Goal: Obtain resource: Obtain resource

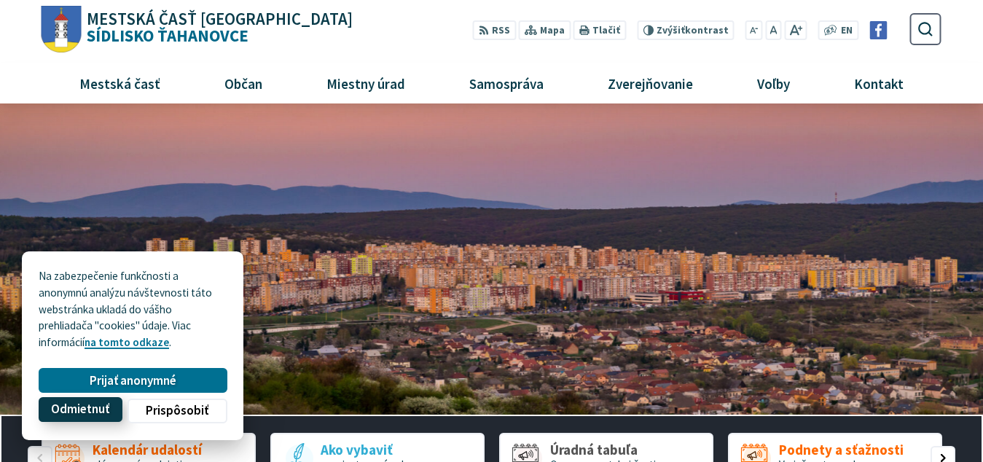
click at [85, 406] on span "Odmietnuť" at bounding box center [80, 409] width 58 height 15
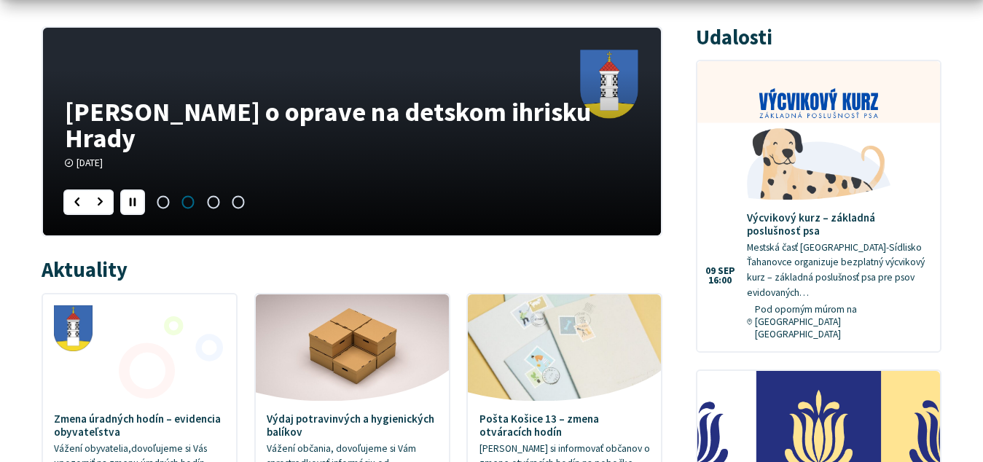
scroll to position [817, 0]
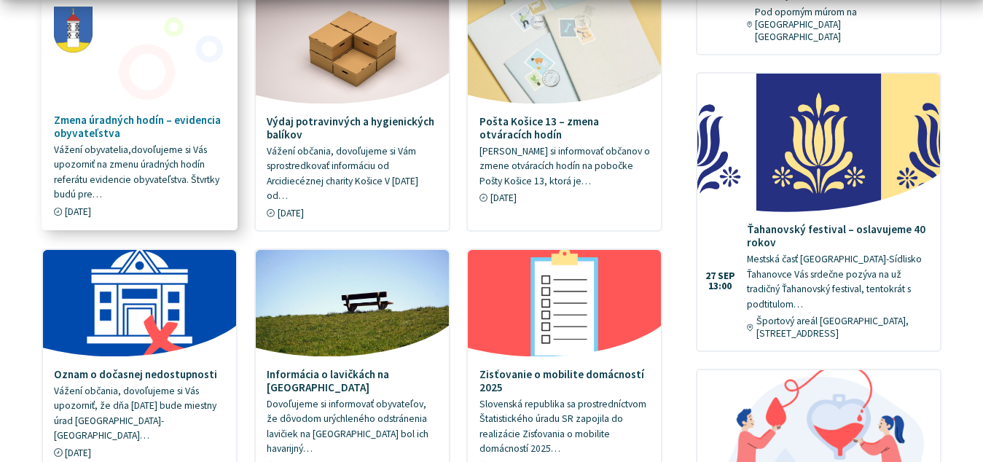
click at [119, 173] on p "Vážení obyvatelia,dovoľujeme si Vás upozorniť na zmenu úradných hodín referátu …" at bounding box center [139, 173] width 171 height 60
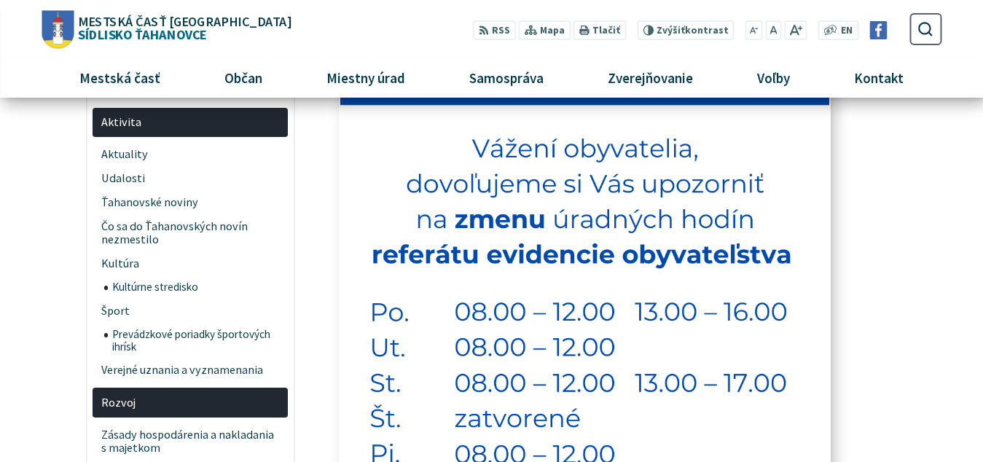
scroll to position [149, 0]
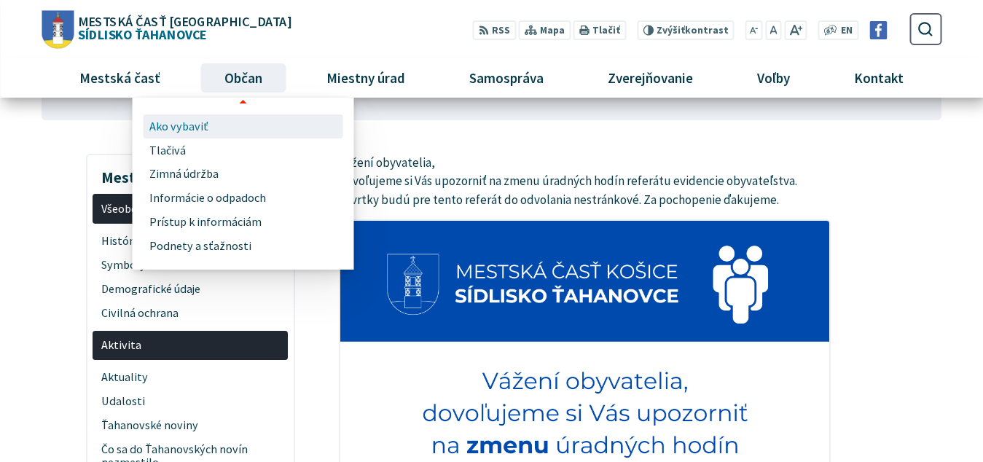
click at [166, 127] on span "Ako vybaviť" at bounding box center [178, 126] width 59 height 24
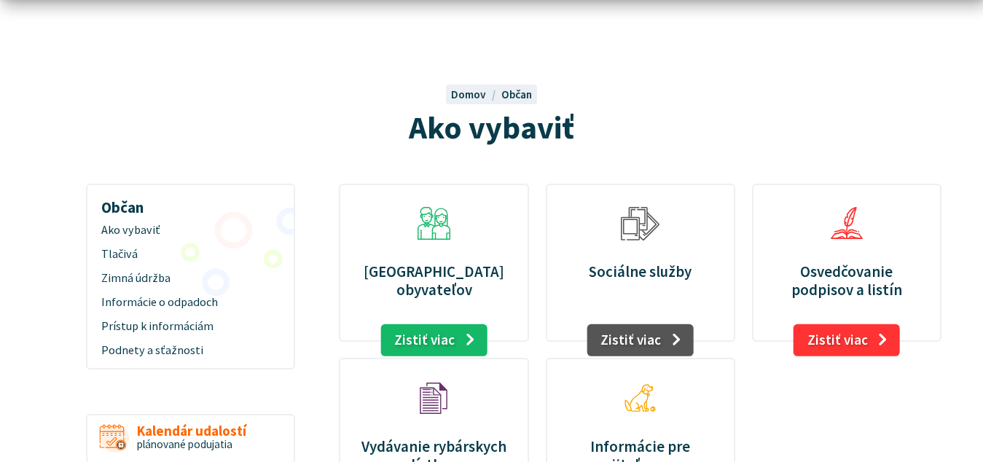
scroll to position [223, 0]
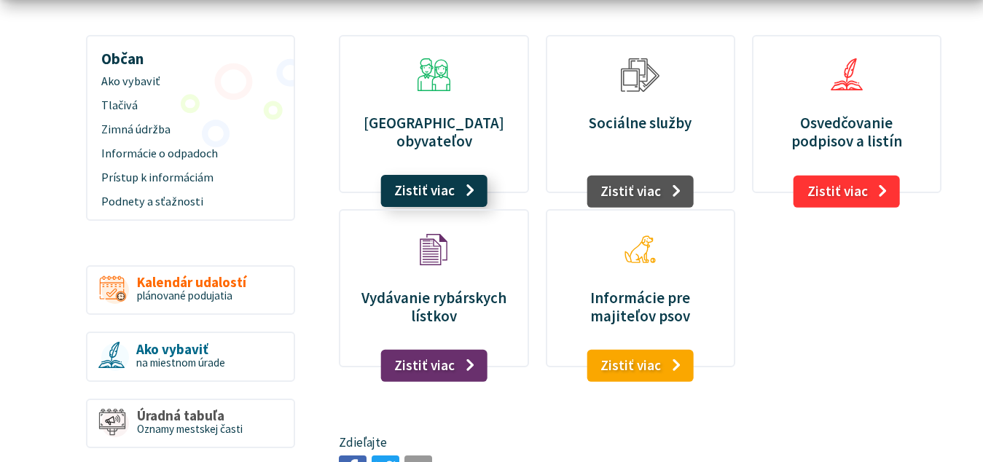
click at [417, 179] on link "Zistiť viac" at bounding box center [433, 191] width 107 height 32
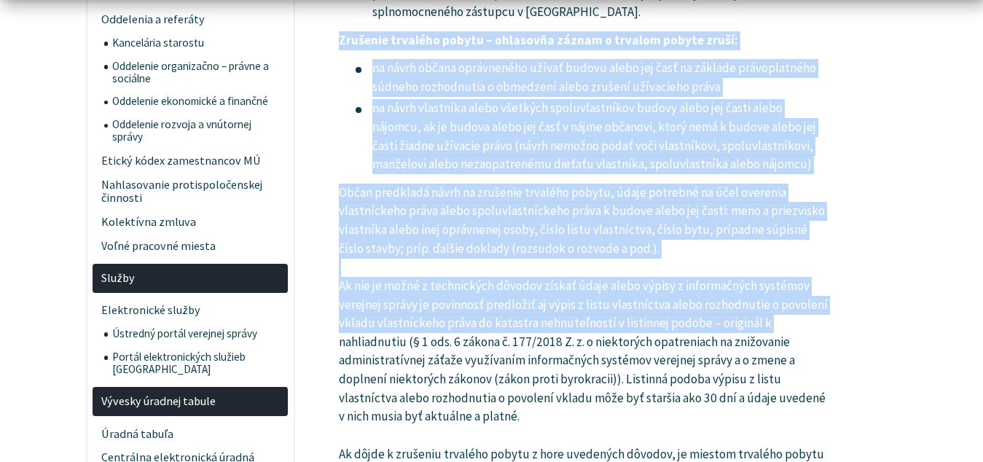
scroll to position [1263, 0]
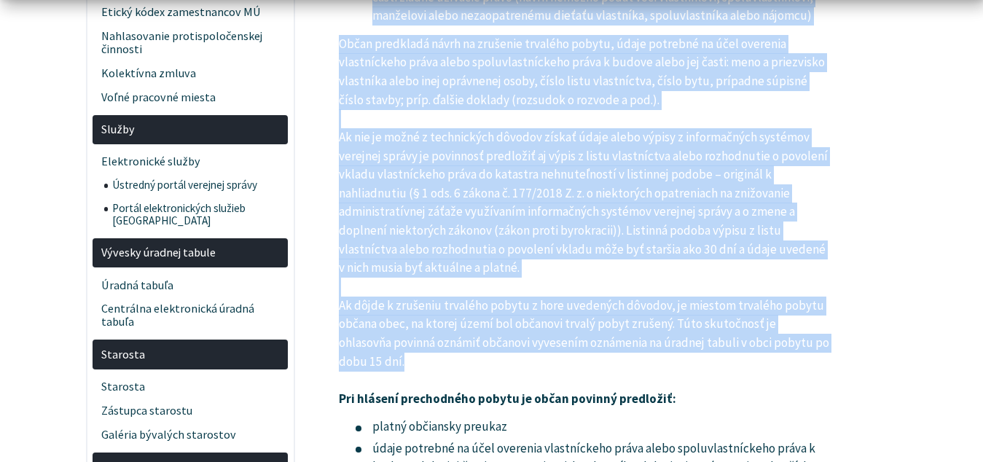
drag, startPoint x: 328, startPoint y: 185, endPoint x: 832, endPoint y: 364, distance: 535.6
click at [832, 364] on article "Vážení občania, ohlasovňa pobytu obyvateľov v súčasnosti začína uplatňovať syst…" at bounding box center [640, 326] width 646 height 2663
copy article "Loremips dolorsit ametco – adipiscin elitse d eiusmod tempor incid: ut labor et…"
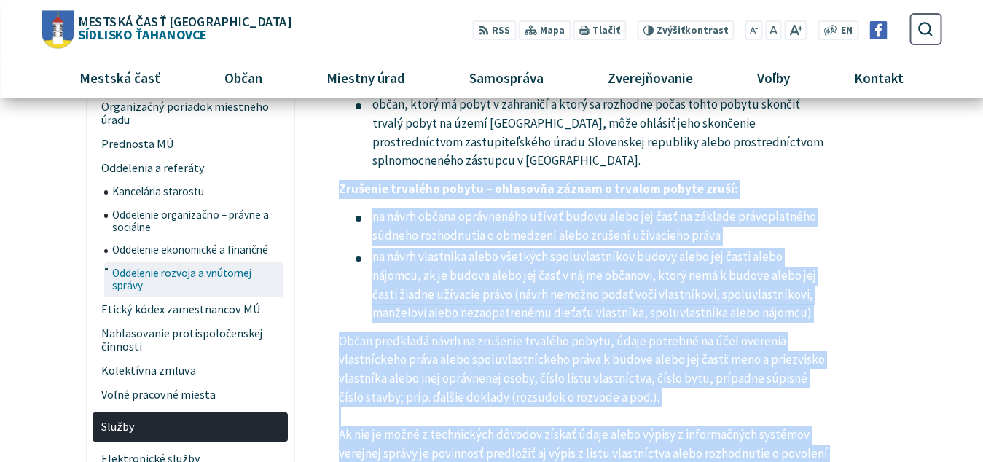
click at [198, 283] on span "Oddelenie rozvoja a vnútornej správy" at bounding box center [196, 280] width 168 height 36
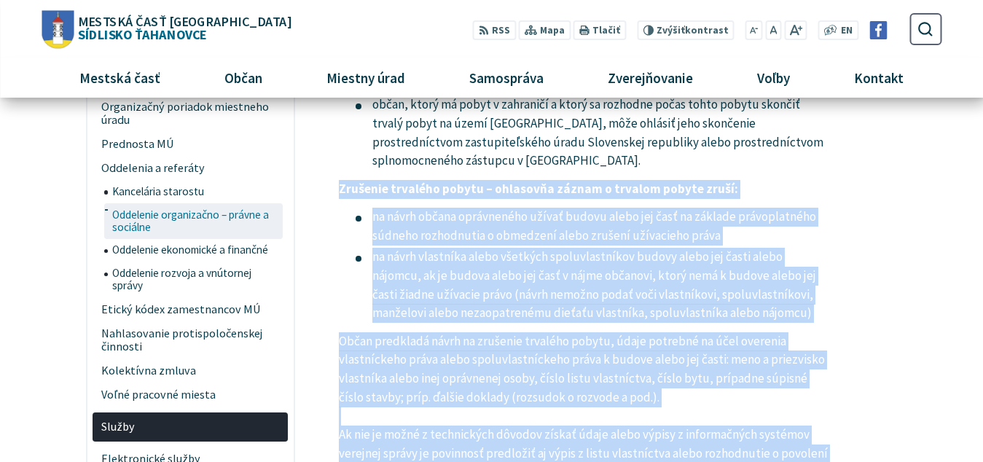
scroll to position [891, 0]
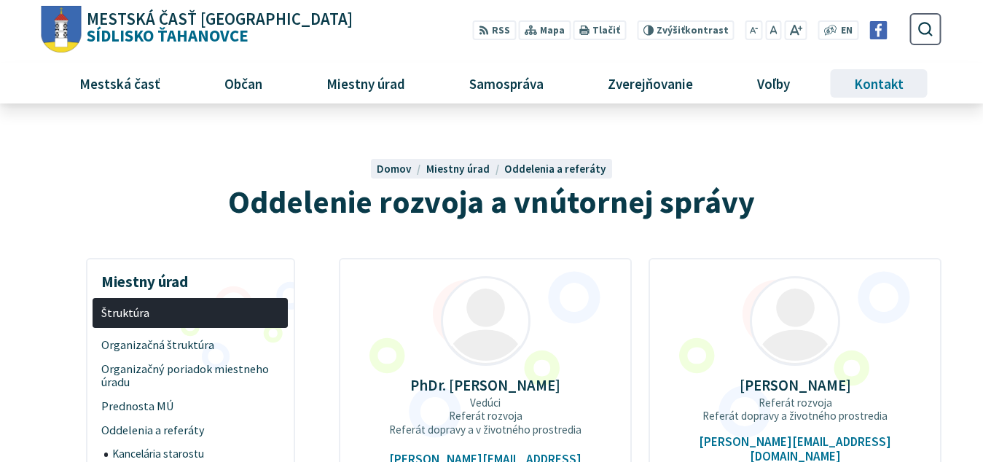
click at [883, 85] on span "Kontakt" at bounding box center [879, 82] width 60 height 39
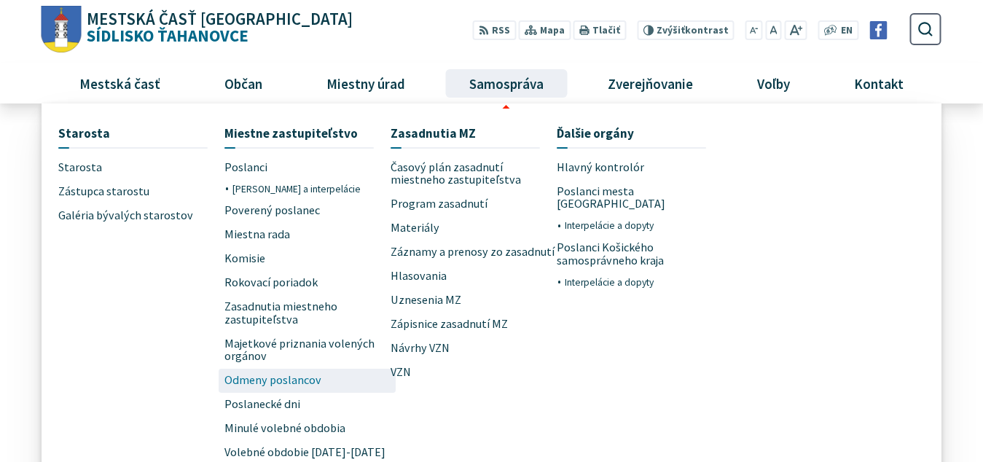
click at [310, 379] on span "Odmeny poslancov" at bounding box center [272, 381] width 97 height 24
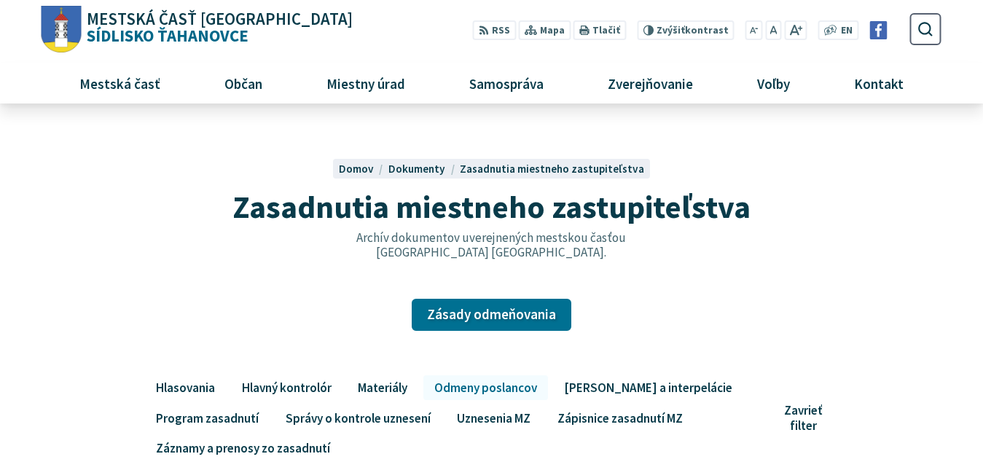
scroll to position [297, 0]
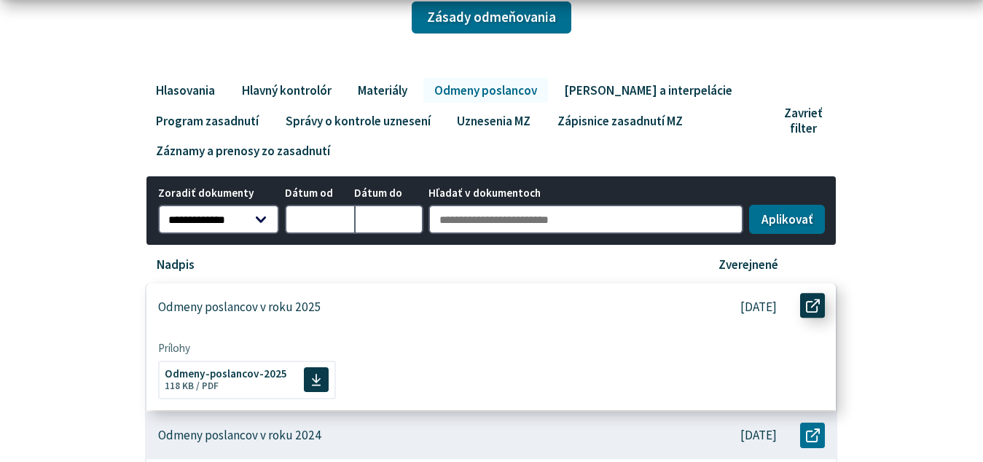
click at [816, 307] on icon at bounding box center [813, 306] width 14 height 14
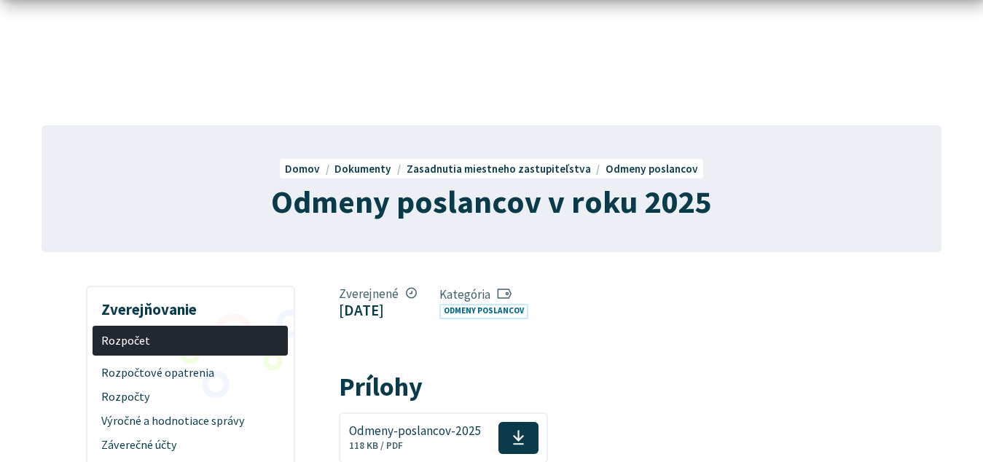
scroll to position [223, 0]
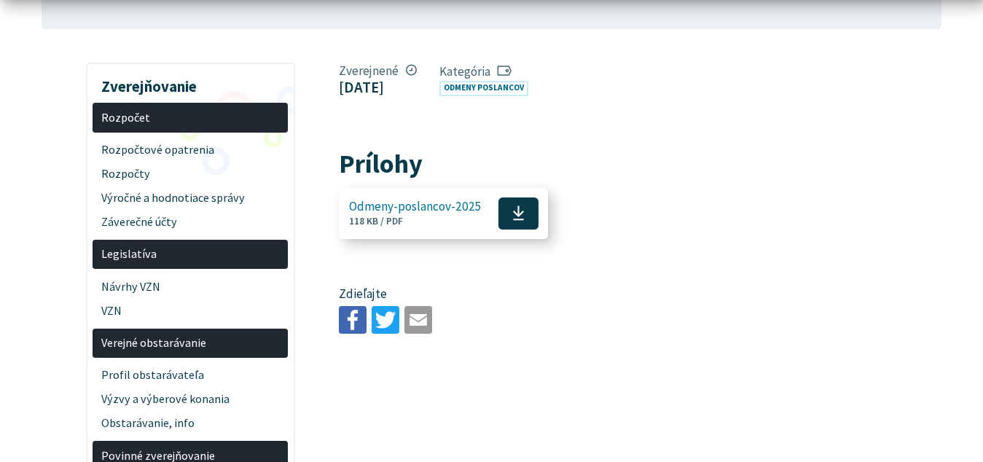
click at [515, 207] on use at bounding box center [518, 213] width 11 height 15
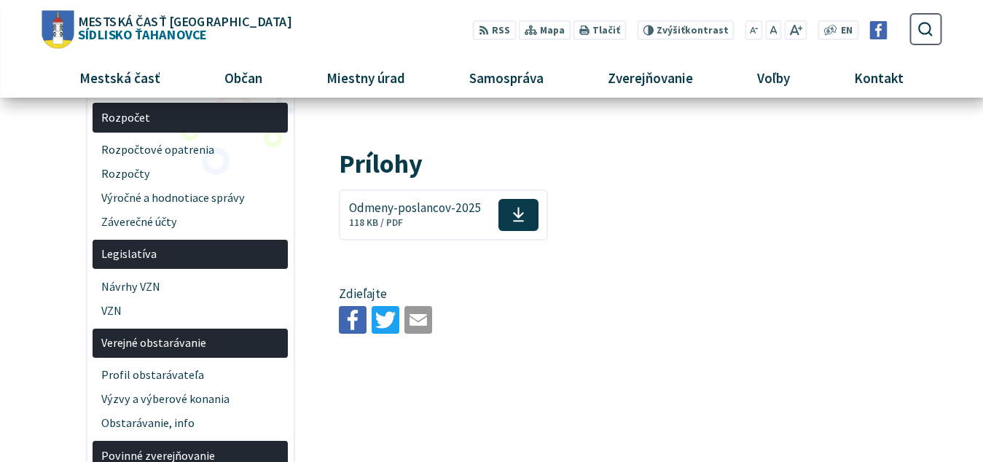
scroll to position [0, 0]
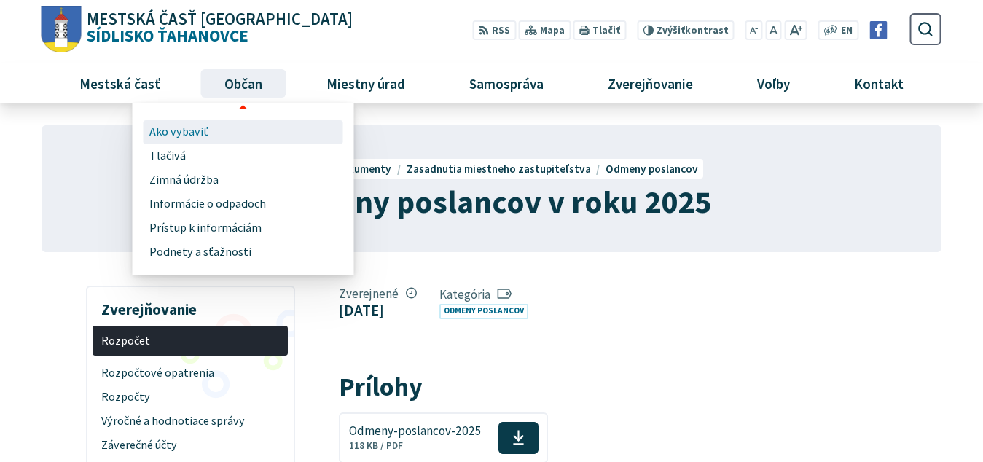
click at [184, 128] on span "Ako vybaviť" at bounding box center [178, 132] width 59 height 24
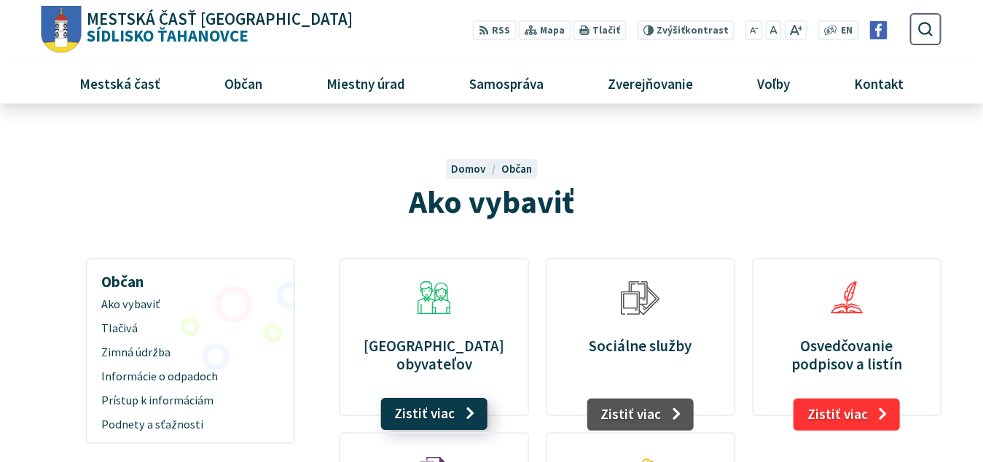
click at [430, 416] on link "Zistiť viac" at bounding box center [433, 414] width 107 height 32
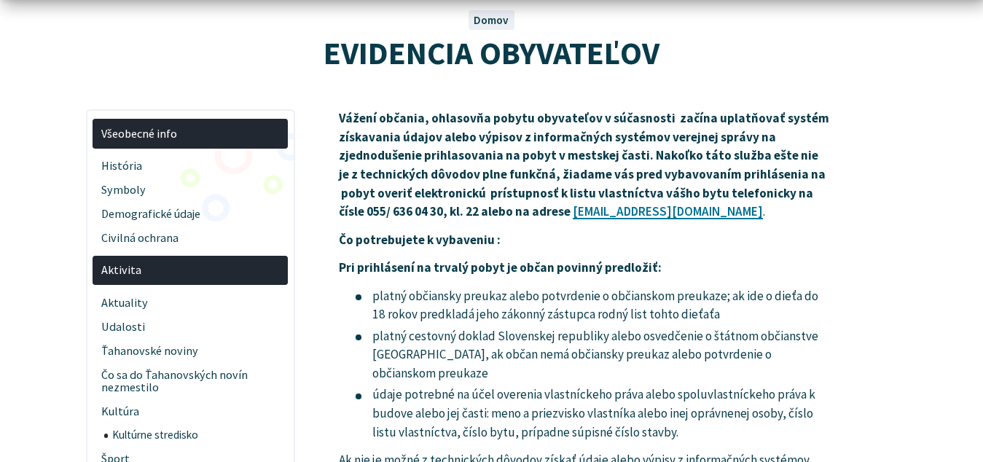
scroll to position [297, 0]
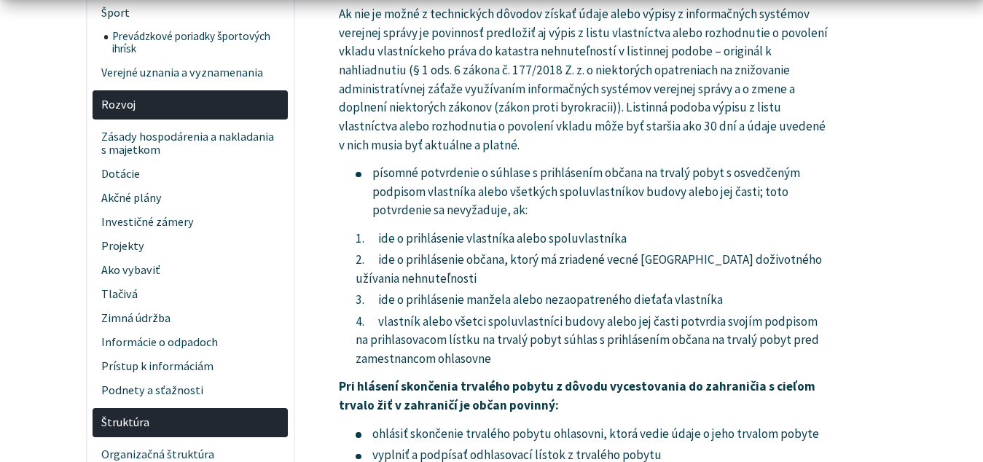
scroll to position [669, 0]
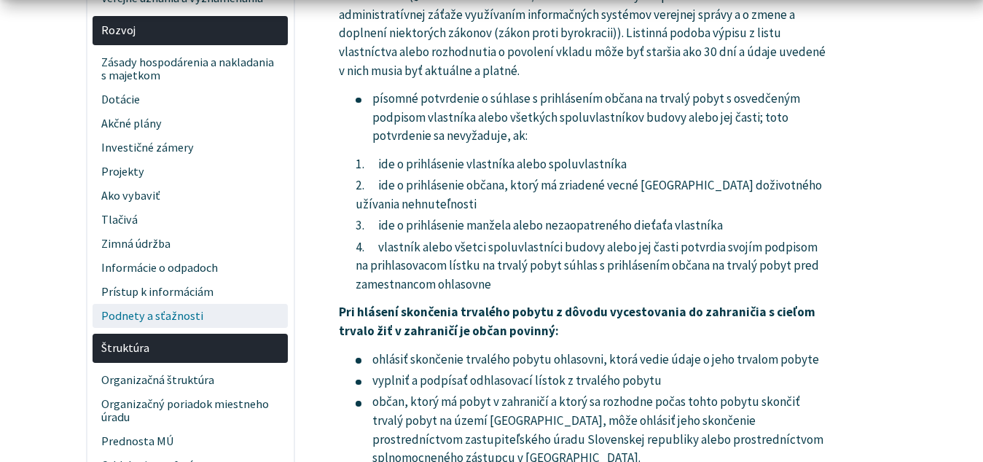
click at [172, 320] on span "Podnety a sťažnosti" at bounding box center [190, 316] width 178 height 24
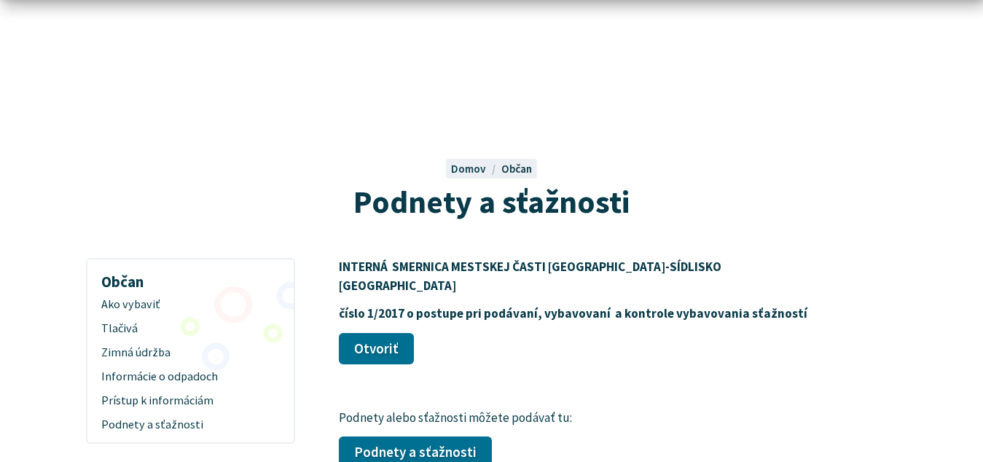
scroll to position [149, 0]
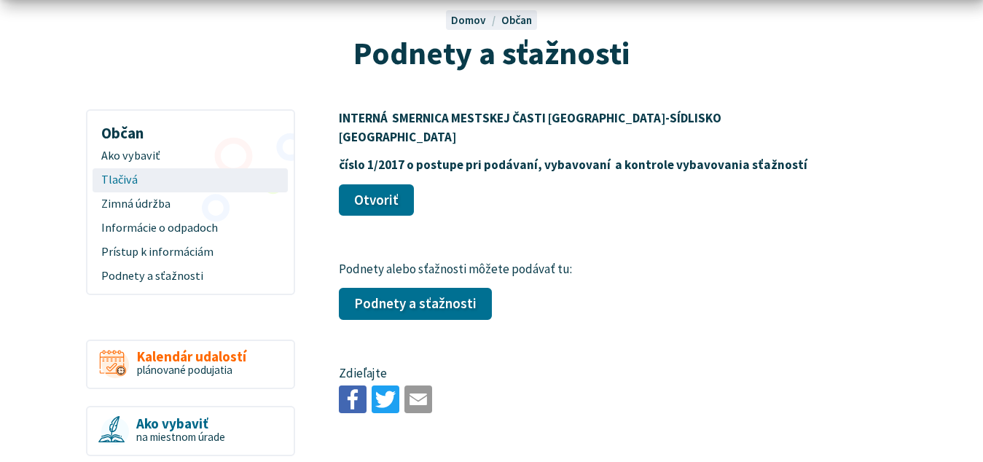
click at [135, 176] on span "Tlačivá" at bounding box center [190, 180] width 178 height 24
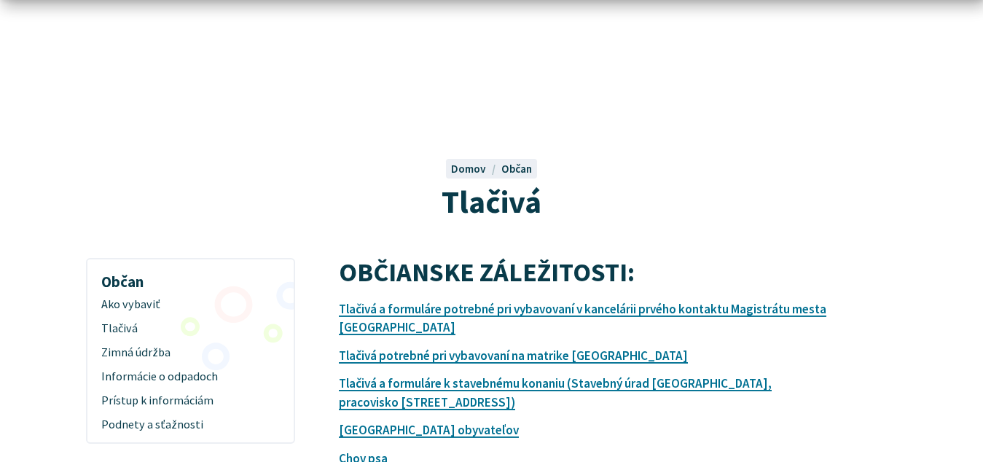
scroll to position [149, 0]
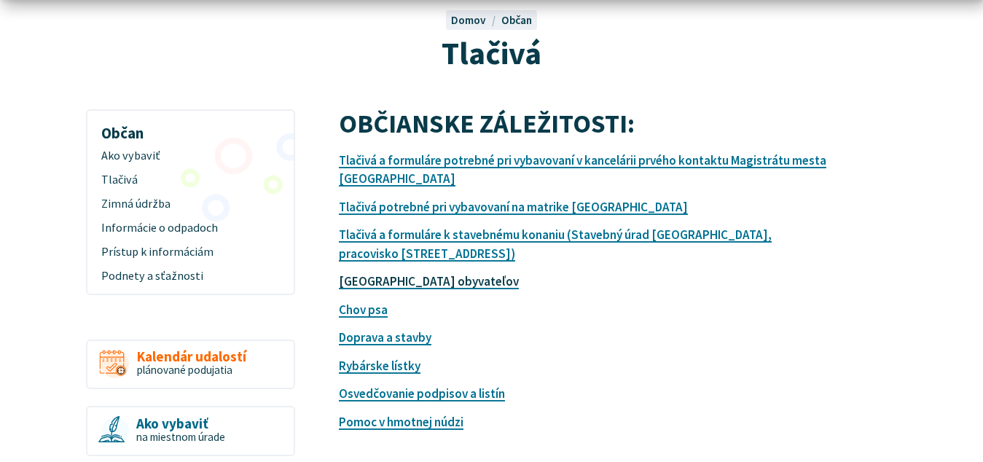
click at [412, 281] on link "[GEOGRAPHIC_DATA] obyvateľov" at bounding box center [429, 281] width 180 height 16
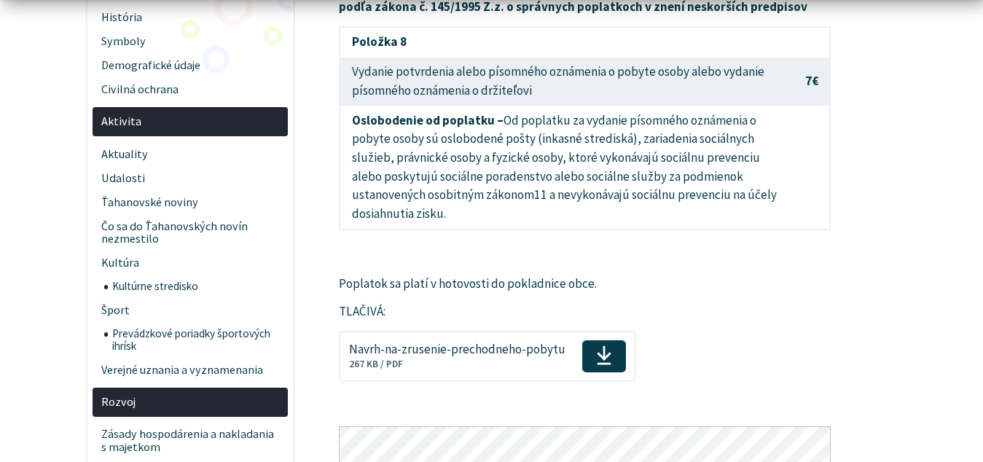
scroll to position [520, 0]
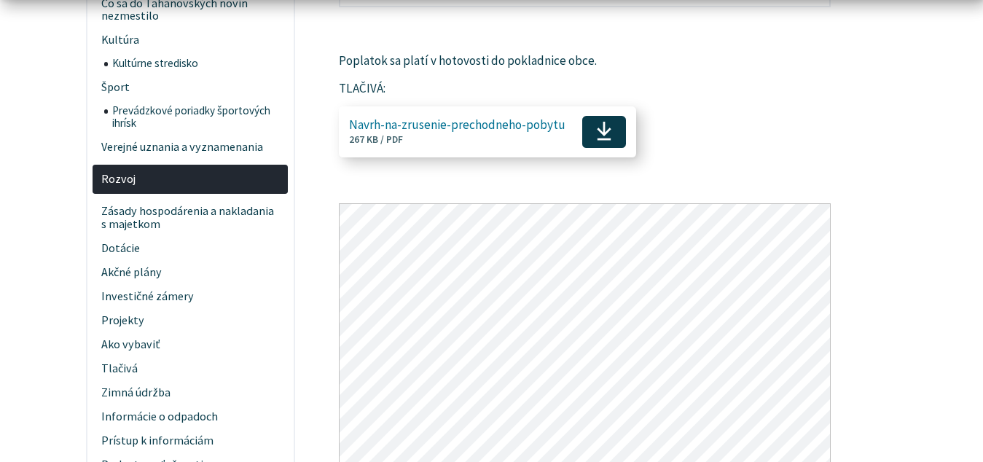
click at [598, 129] on use at bounding box center [604, 132] width 15 height 20
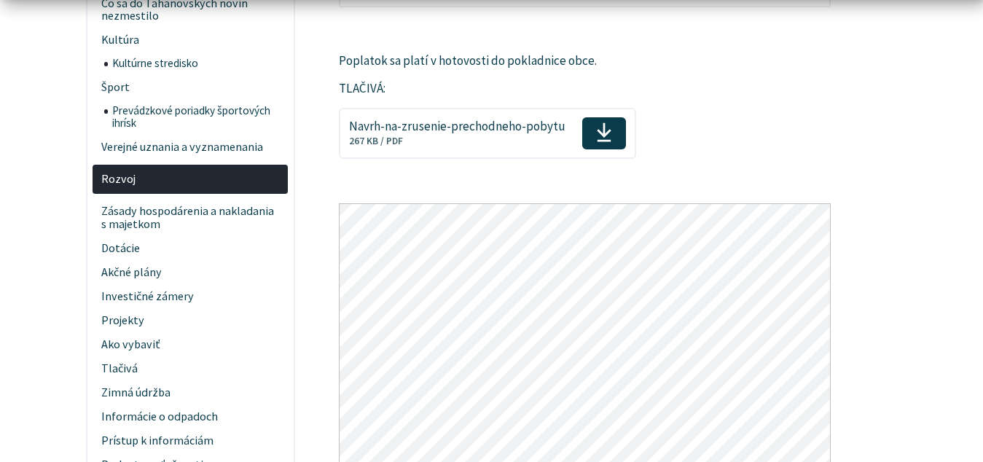
scroll to position [891, 0]
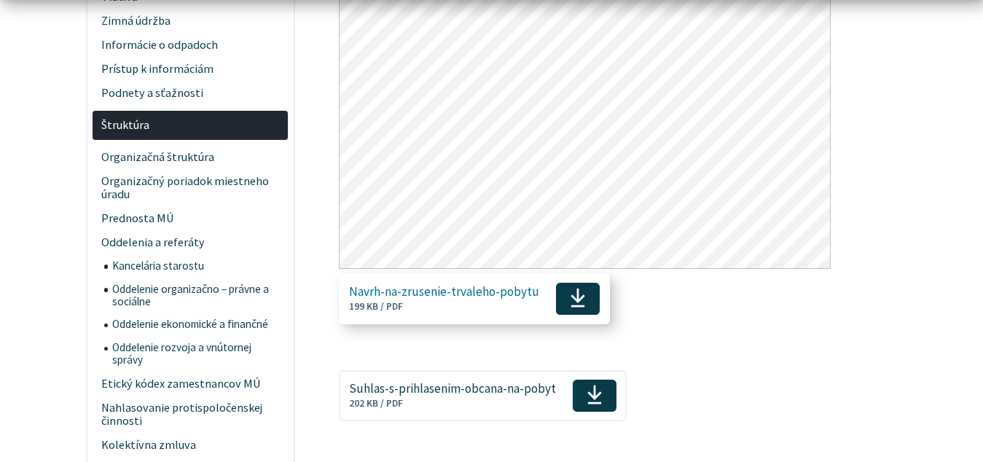
click at [577, 298] on use at bounding box center [577, 298] width 15 height 20
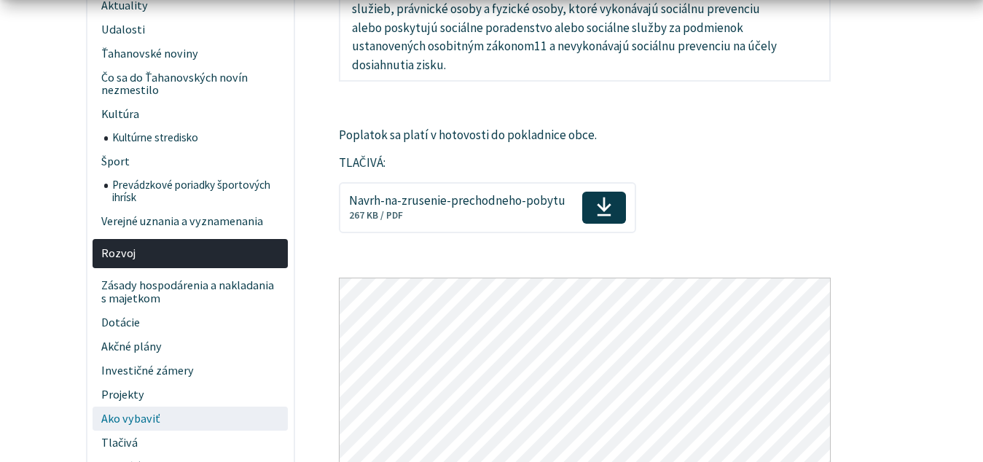
scroll to position [669, 0]
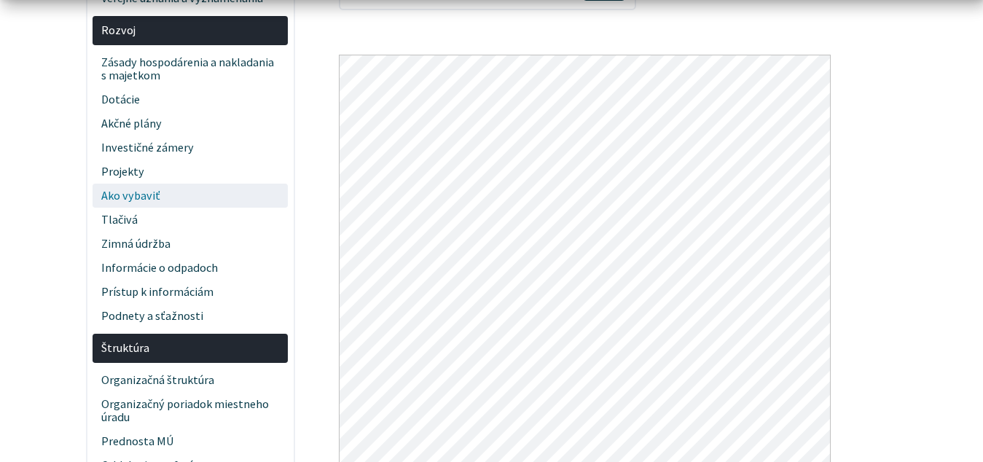
click at [170, 195] on span "Ako vybaviť" at bounding box center [190, 196] width 178 height 24
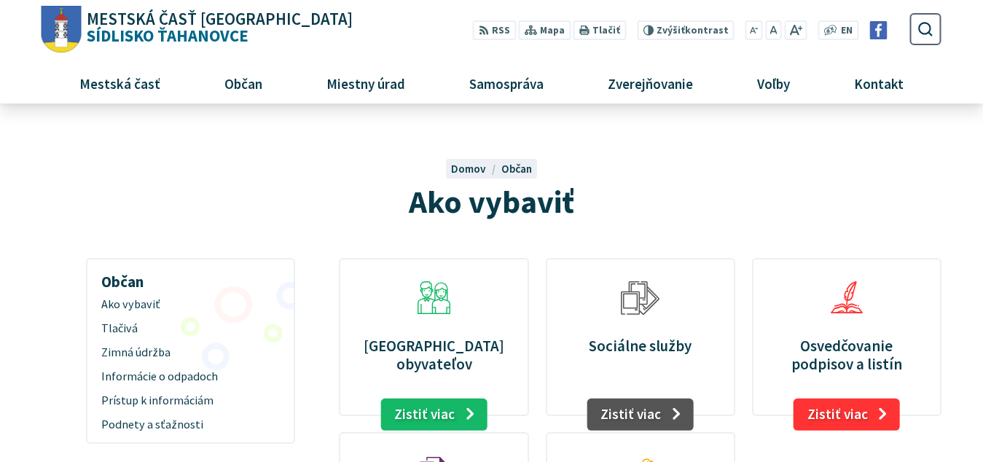
scroll to position [223, 0]
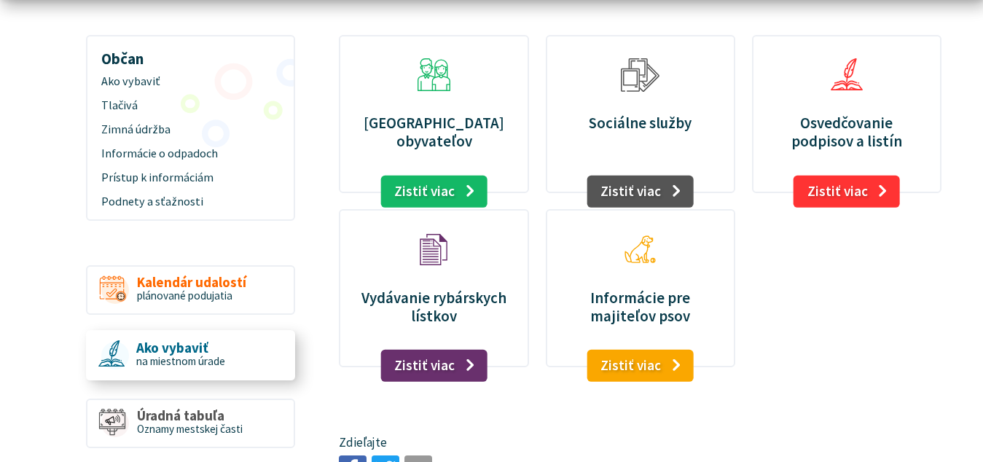
click at [189, 350] on span "Ako vybaviť" at bounding box center [180, 347] width 89 height 15
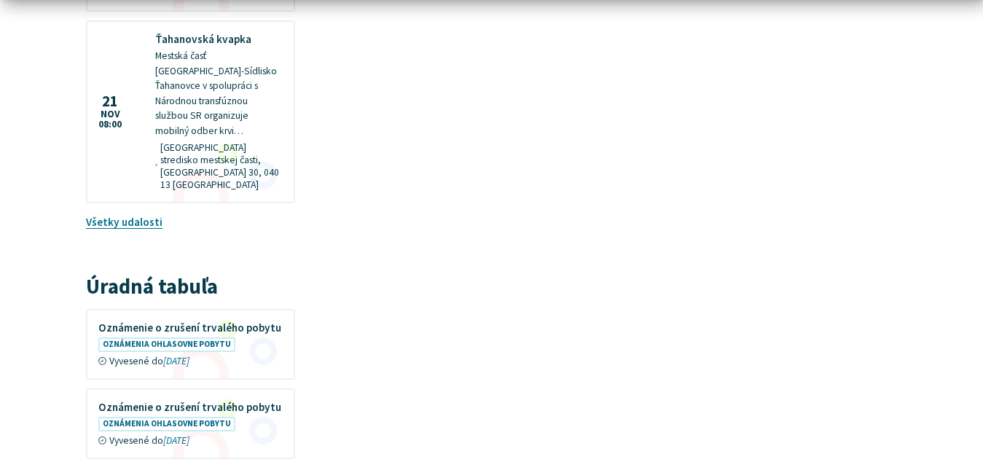
scroll to position [1412, 0]
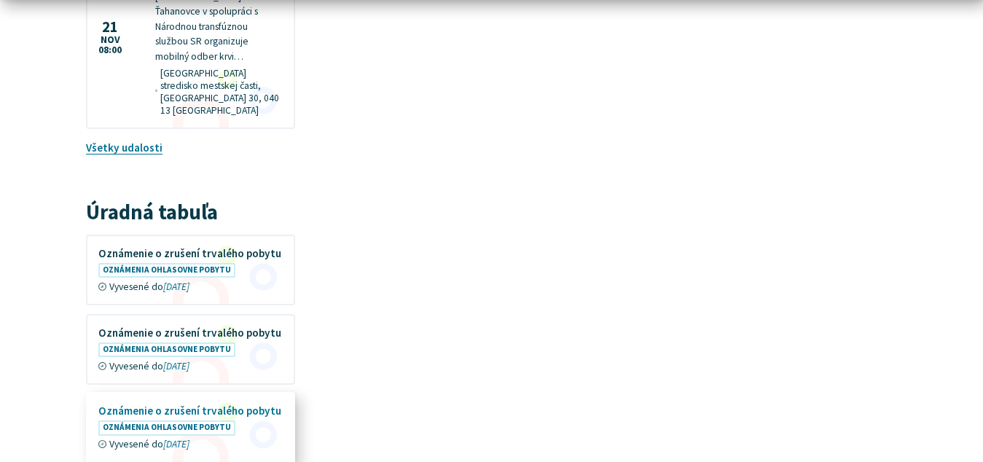
click at [187, 393] on figure at bounding box center [190, 427] width 206 height 68
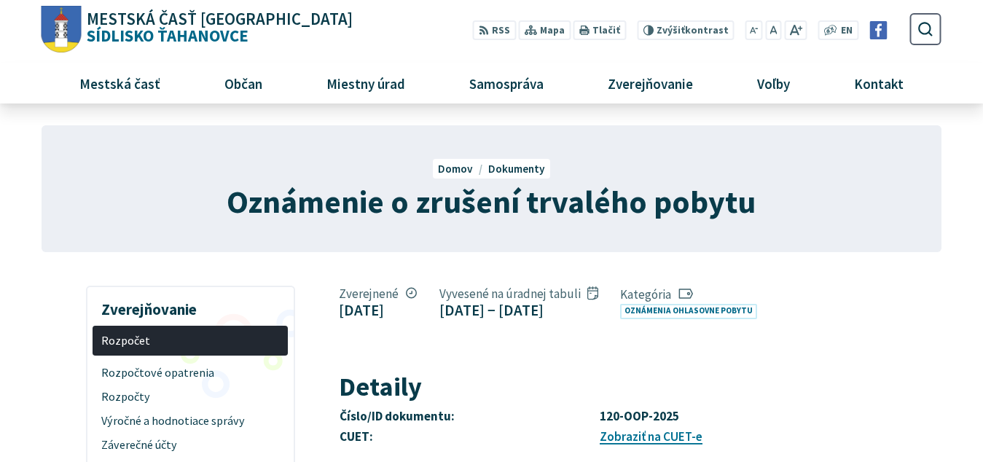
scroll to position [223, 0]
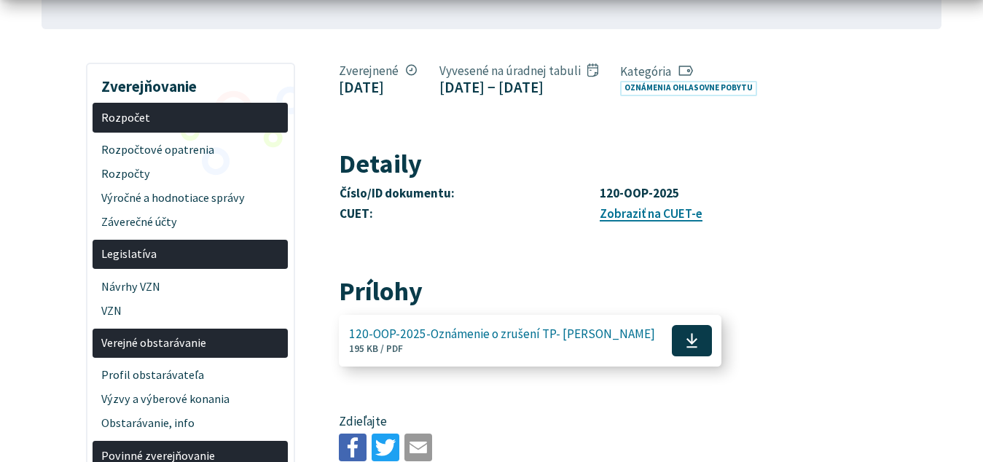
click at [685, 349] on icon at bounding box center [691, 340] width 12 height 17
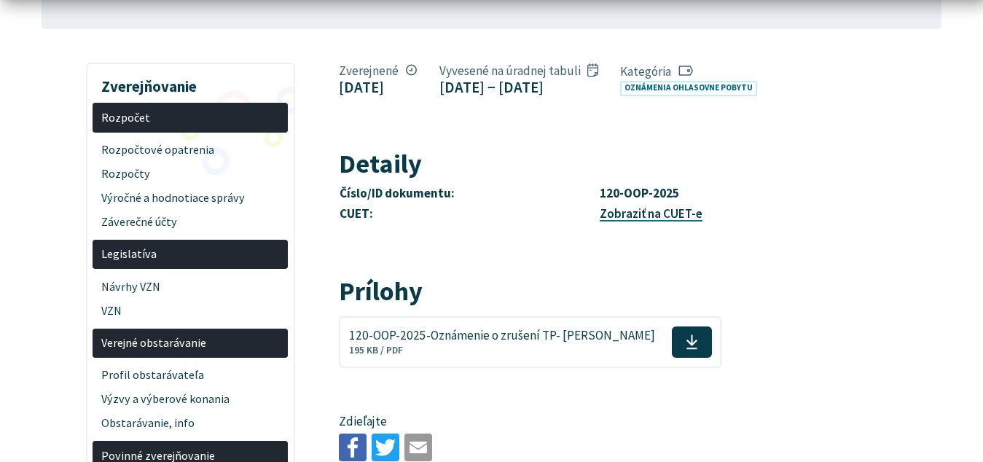
click at [621, 221] on link "Zobraziť na CUET-e" at bounding box center [650, 213] width 103 height 16
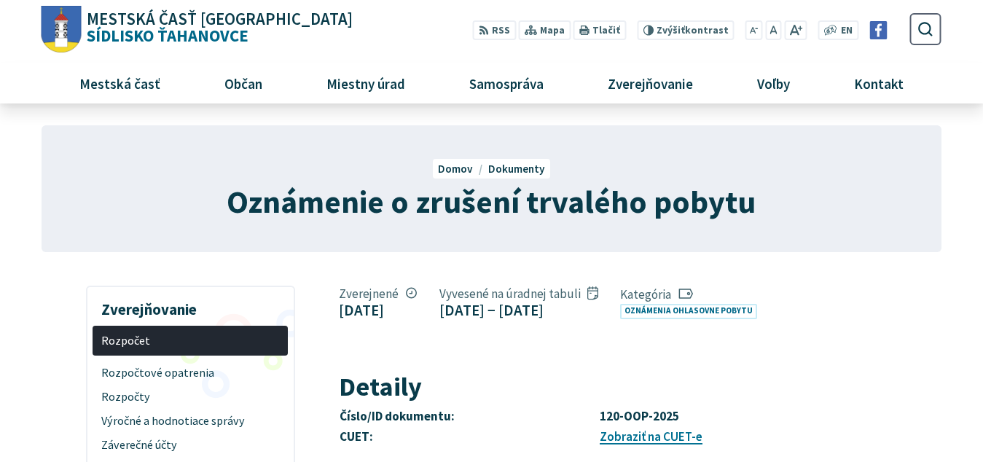
scroll to position [149, 0]
